Goal: Task Accomplishment & Management: Complete application form

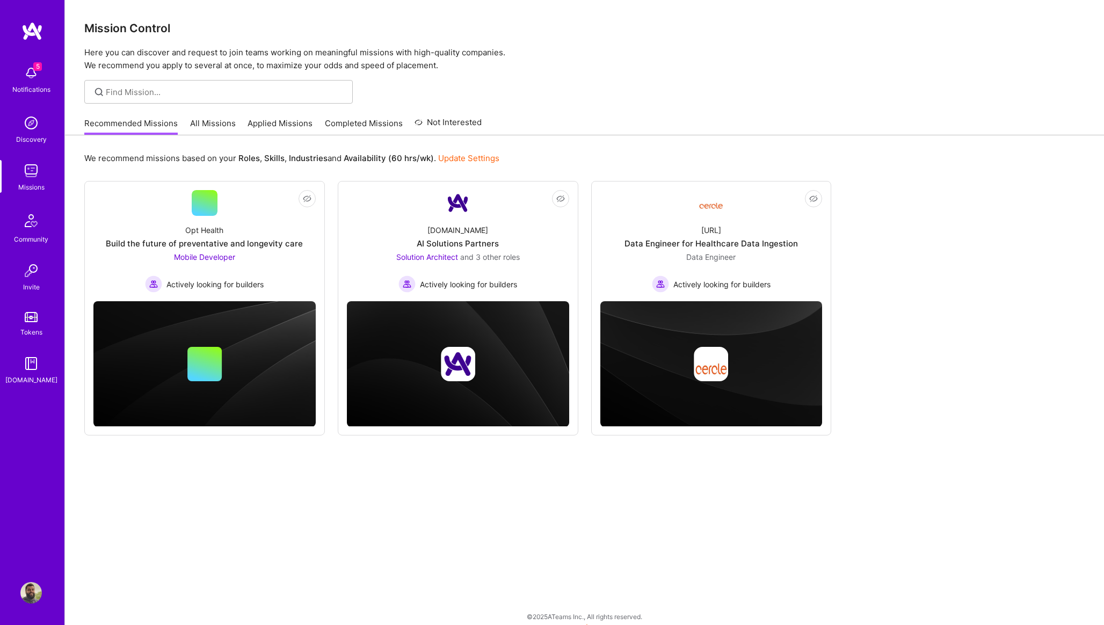
click at [288, 121] on link "Applied Missions" at bounding box center [280, 127] width 65 height 18
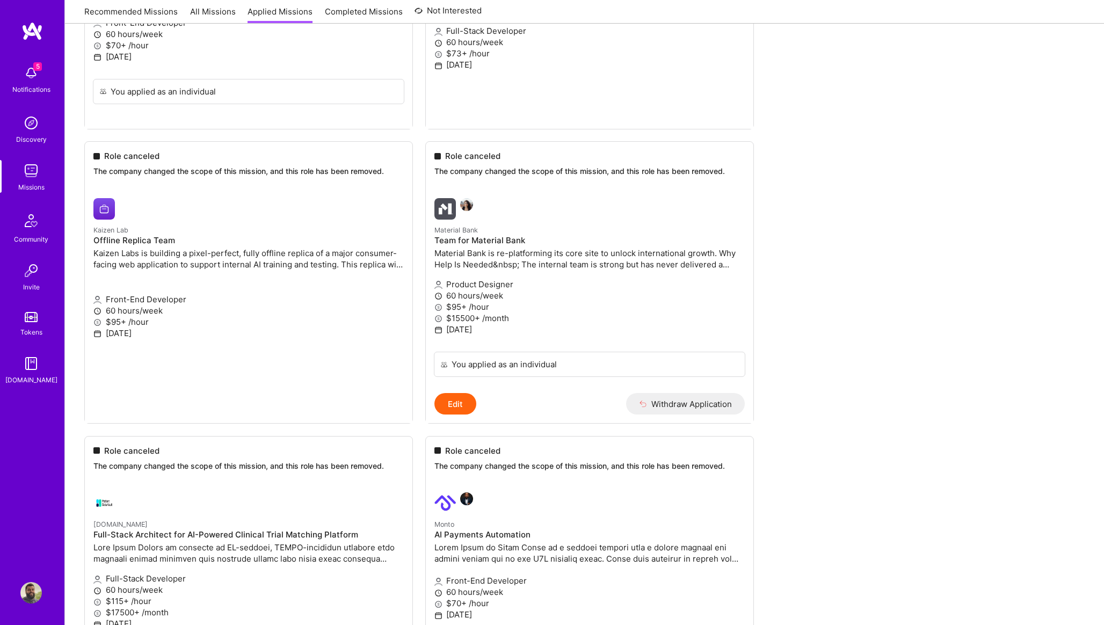
scroll to position [609, 0]
click at [562, 197] on div at bounding box center [537, 205] width 207 height 21
